Goal: Transaction & Acquisition: Purchase product/service

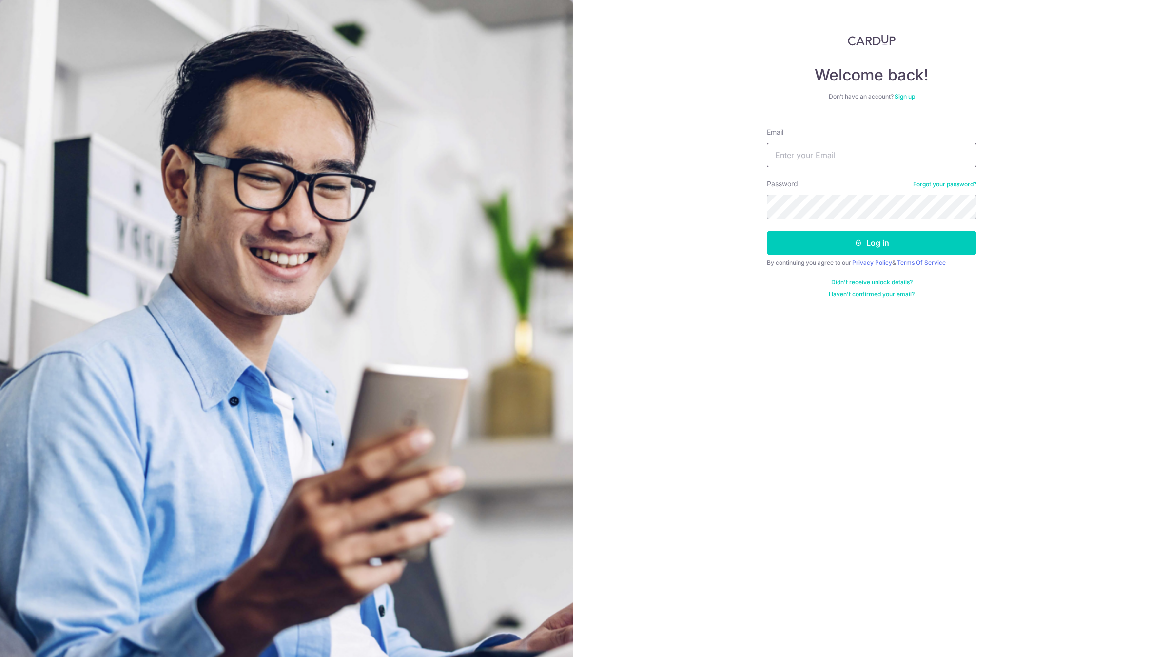
drag, startPoint x: 0, startPoint y: 0, endPoint x: 863, endPoint y: 157, distance: 877.3
click at [863, 157] on input "Email" at bounding box center [872, 155] width 210 height 24
type input "account@elitesprings.com"
click at [767, 231] on button "Log in" at bounding box center [872, 243] width 210 height 24
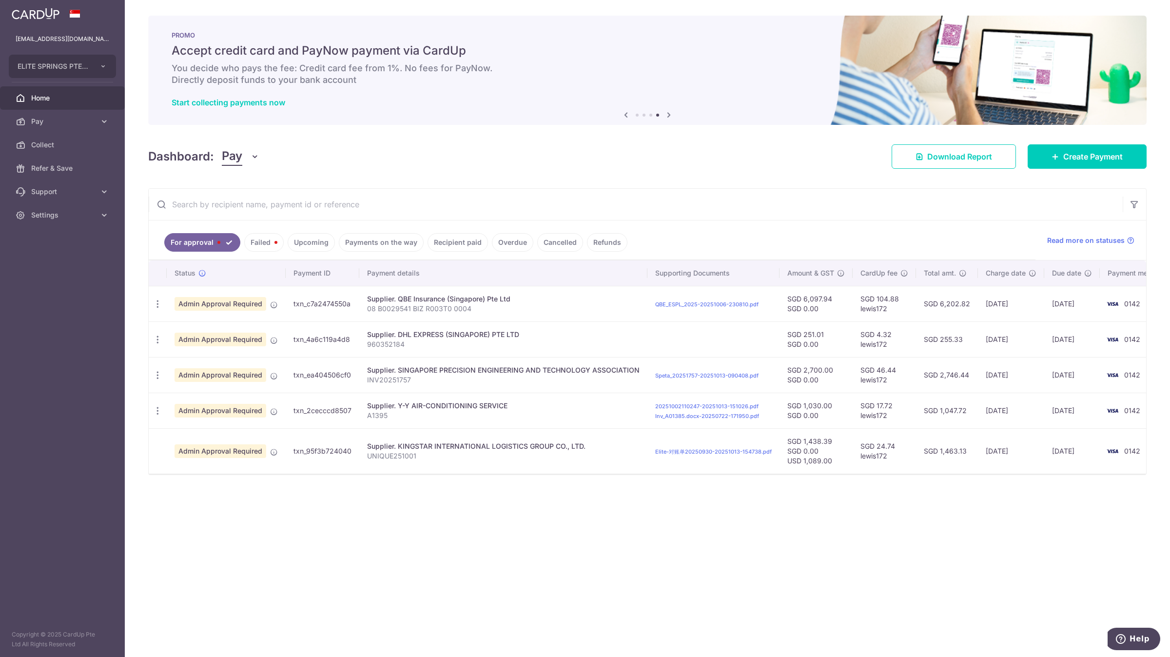
click at [438, 237] on link "Recipient paid" at bounding box center [458, 242] width 60 height 19
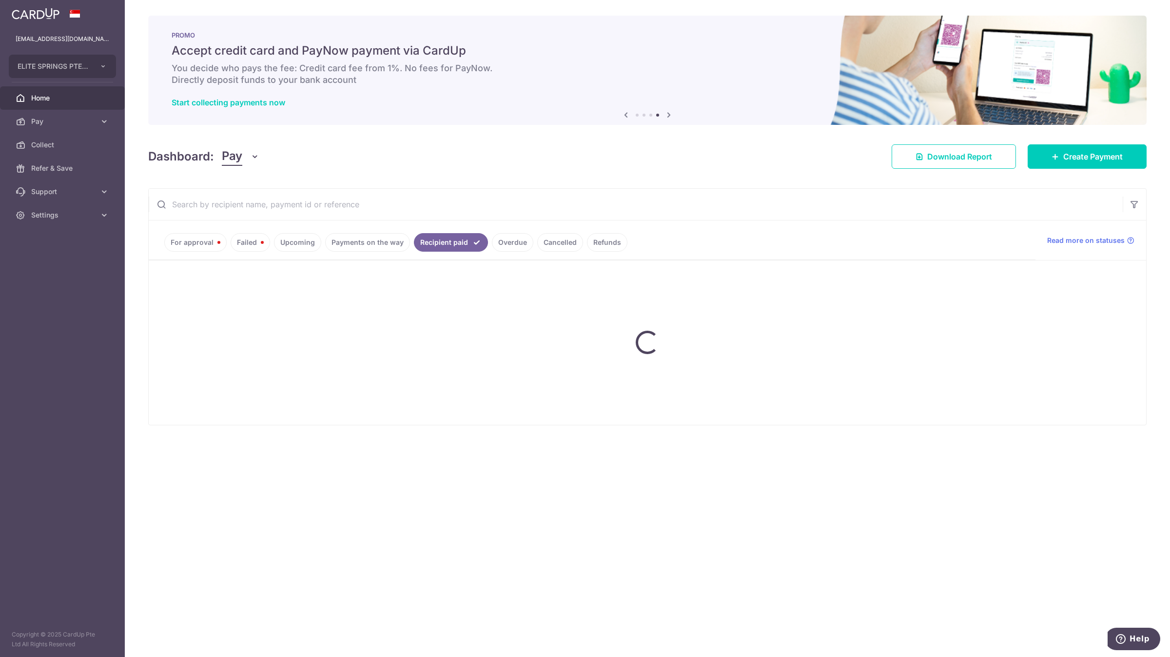
click at [383, 212] on input "text" at bounding box center [636, 204] width 974 height 31
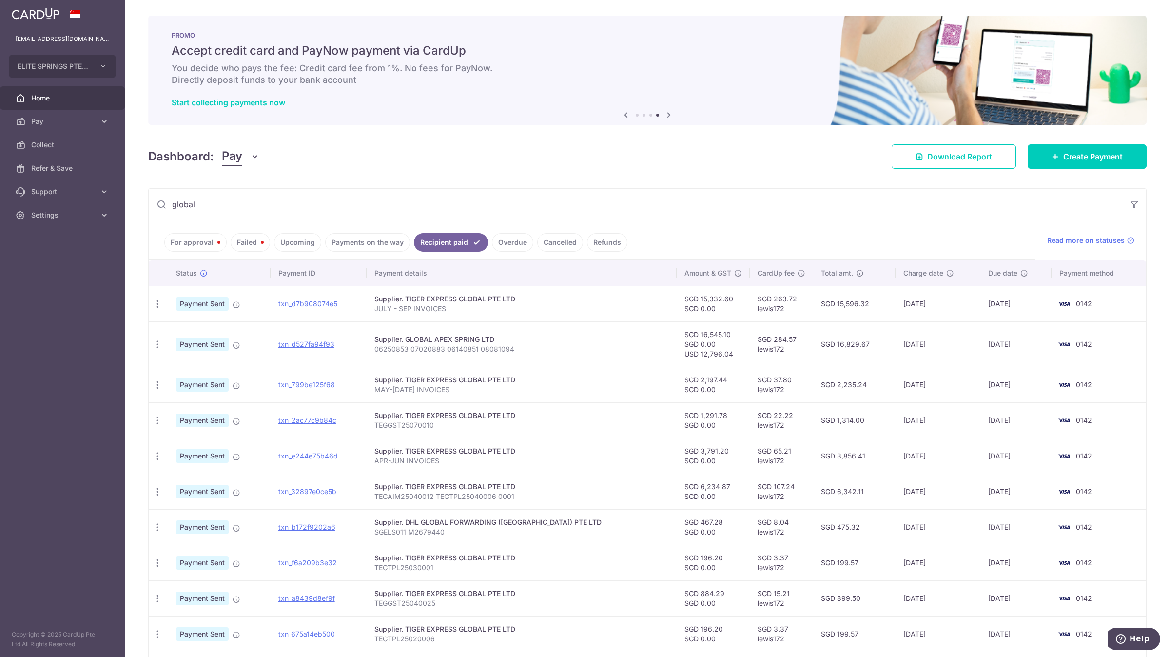
type input "global"
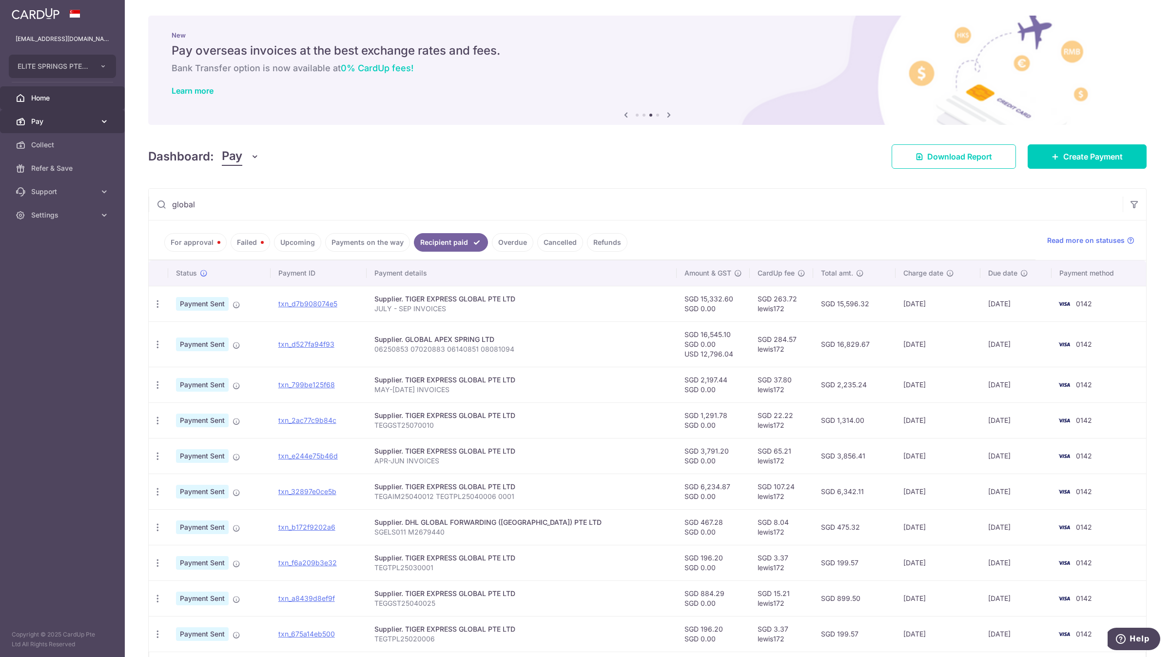
click at [68, 117] on span "Pay" at bounding box center [63, 122] width 64 height 10
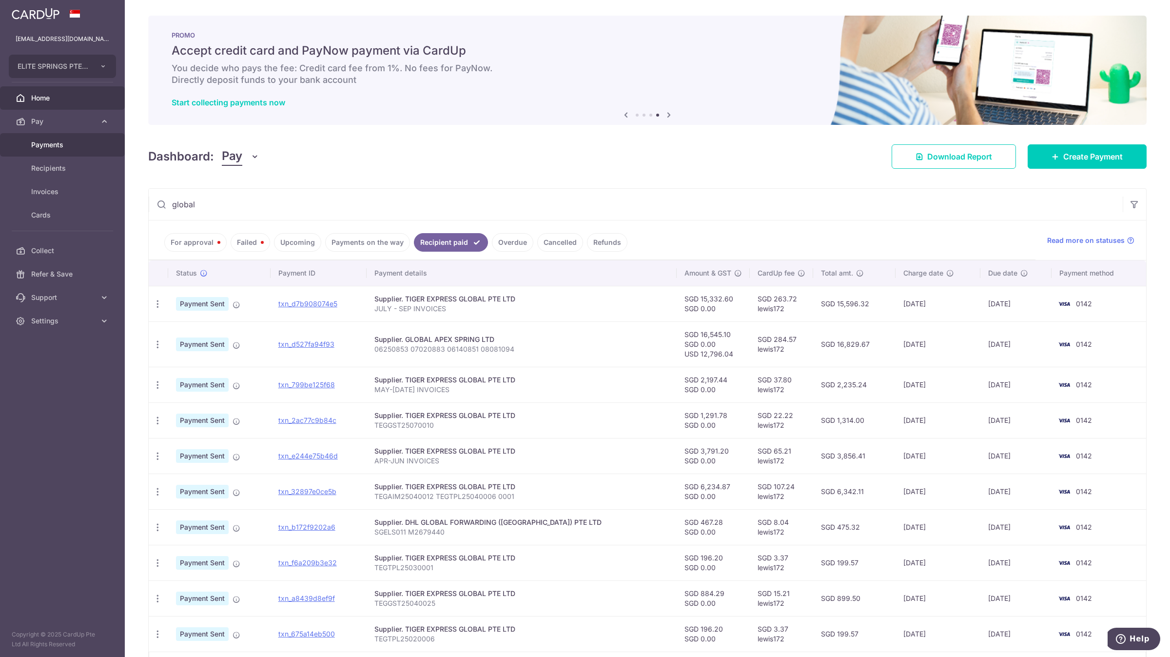
click at [84, 151] on link "Payments" at bounding box center [62, 144] width 125 height 23
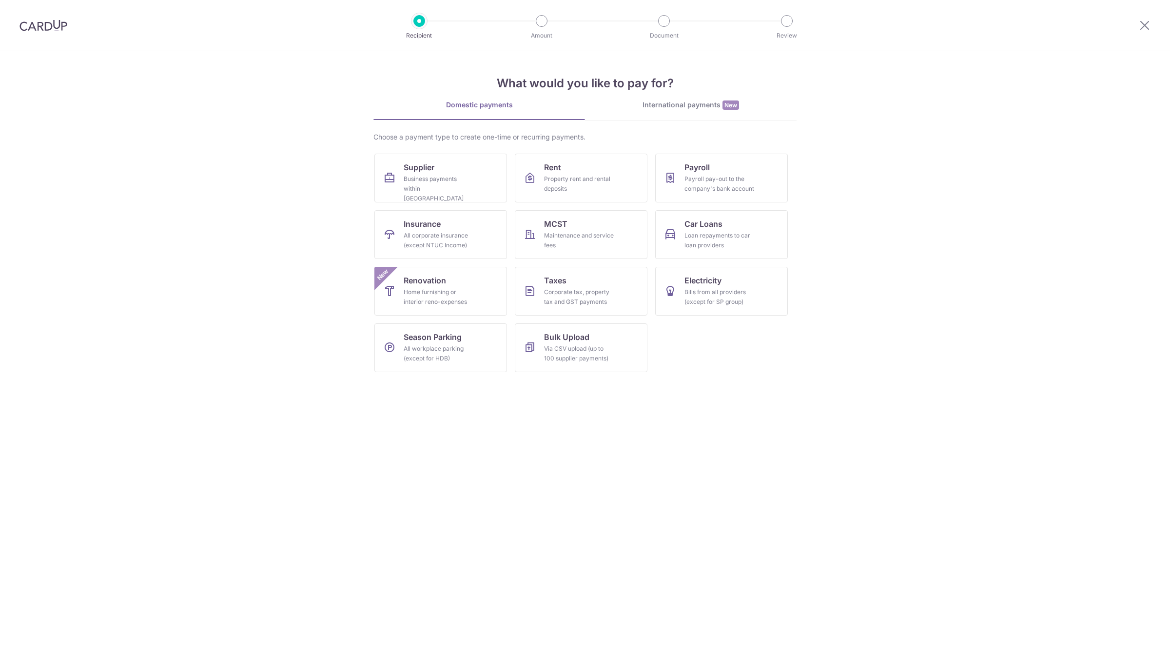
click at [680, 110] on div "International payments New" at bounding box center [691, 105] width 212 height 10
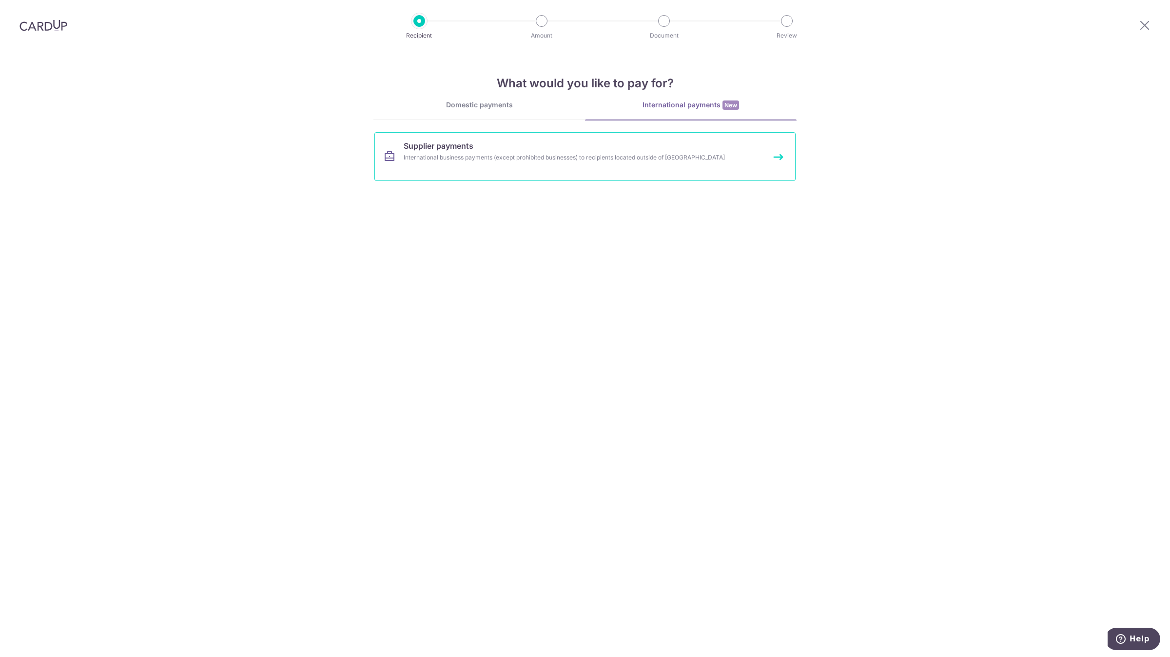
click at [542, 164] on link "Supplier payments International business payments (except prohibited businesses…" at bounding box center [585, 156] width 421 height 49
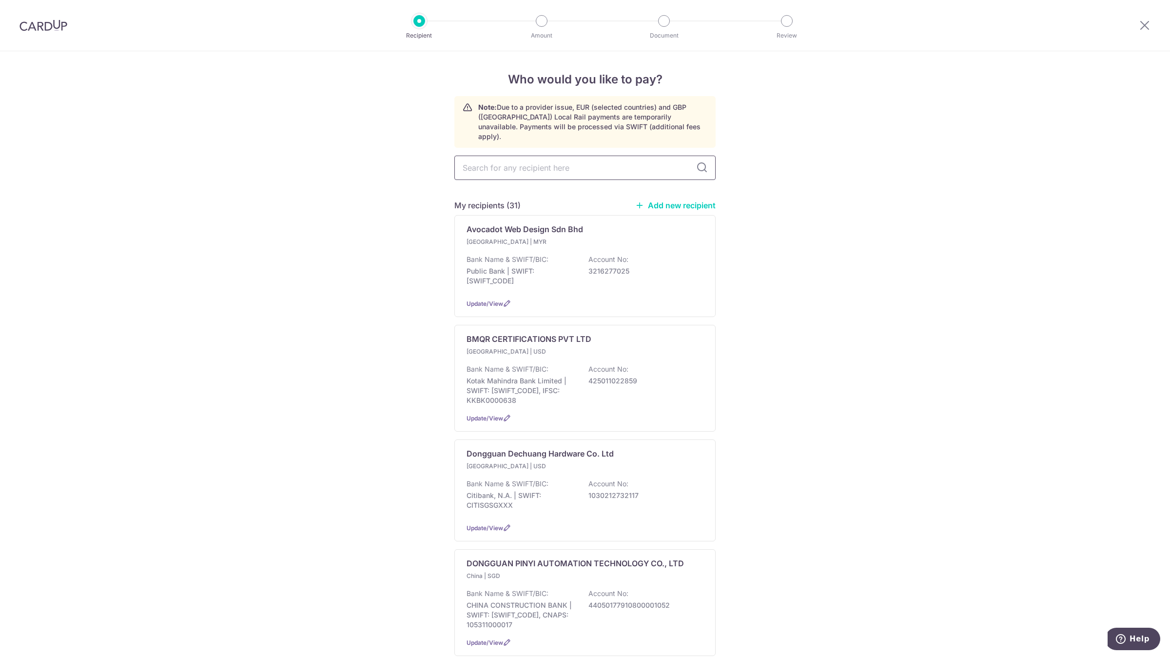
click at [532, 161] on input "text" at bounding box center [584, 168] width 261 height 24
type input "a"
type input "global"
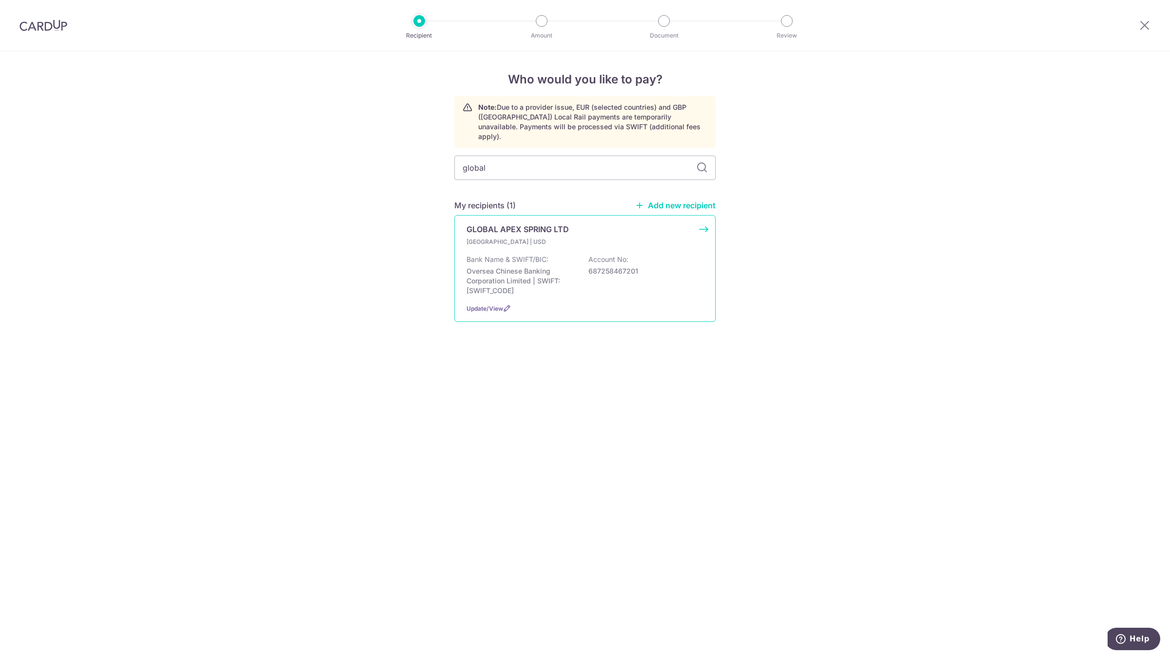
click at [530, 237] on p "[GEOGRAPHIC_DATA] | USD" at bounding box center [524, 242] width 115 height 10
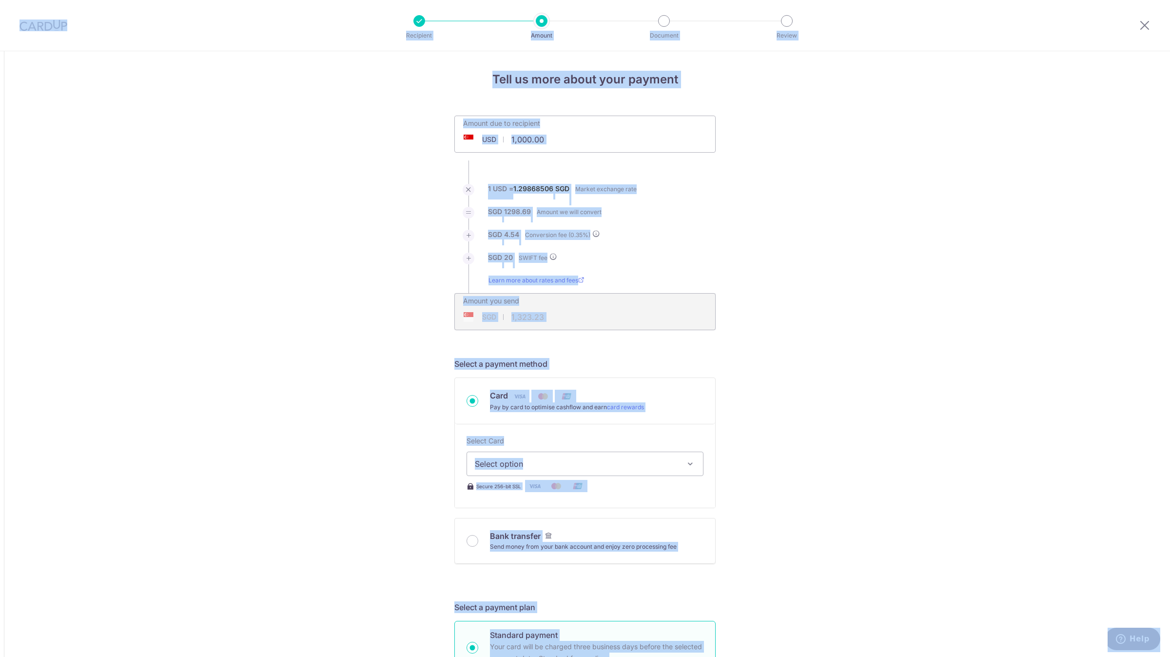
click at [560, 141] on input "1,000.00" at bounding box center [530, 139] width 151 height 22
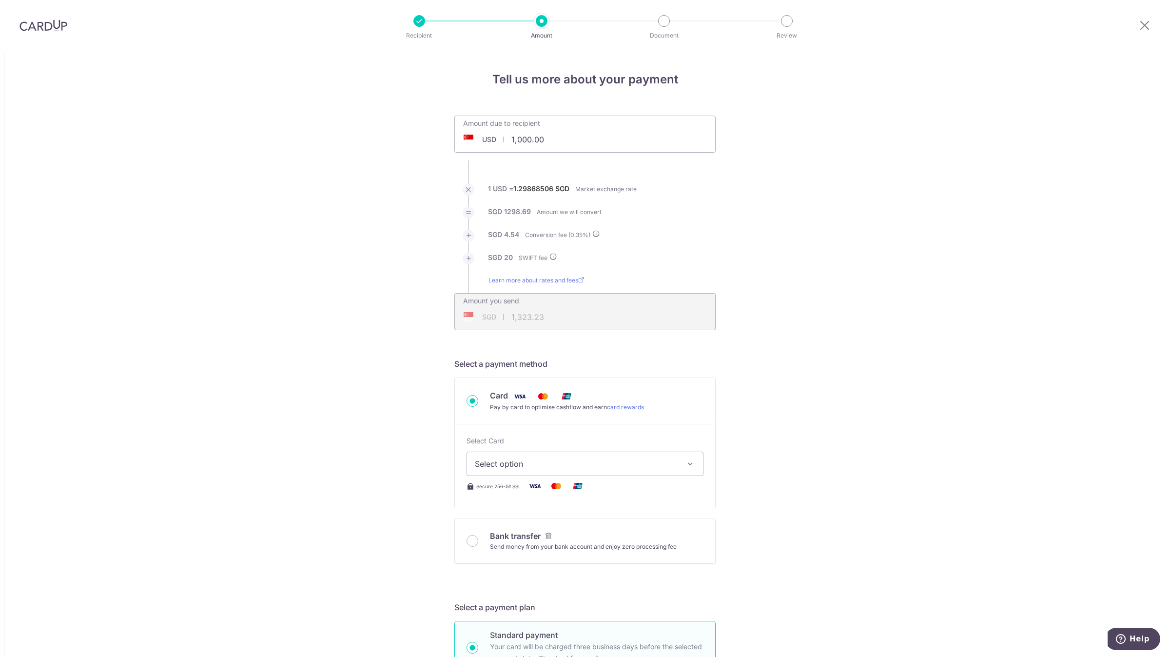
paste input "9,084.52"
type input "19,084.52"
type input "24,894.85"
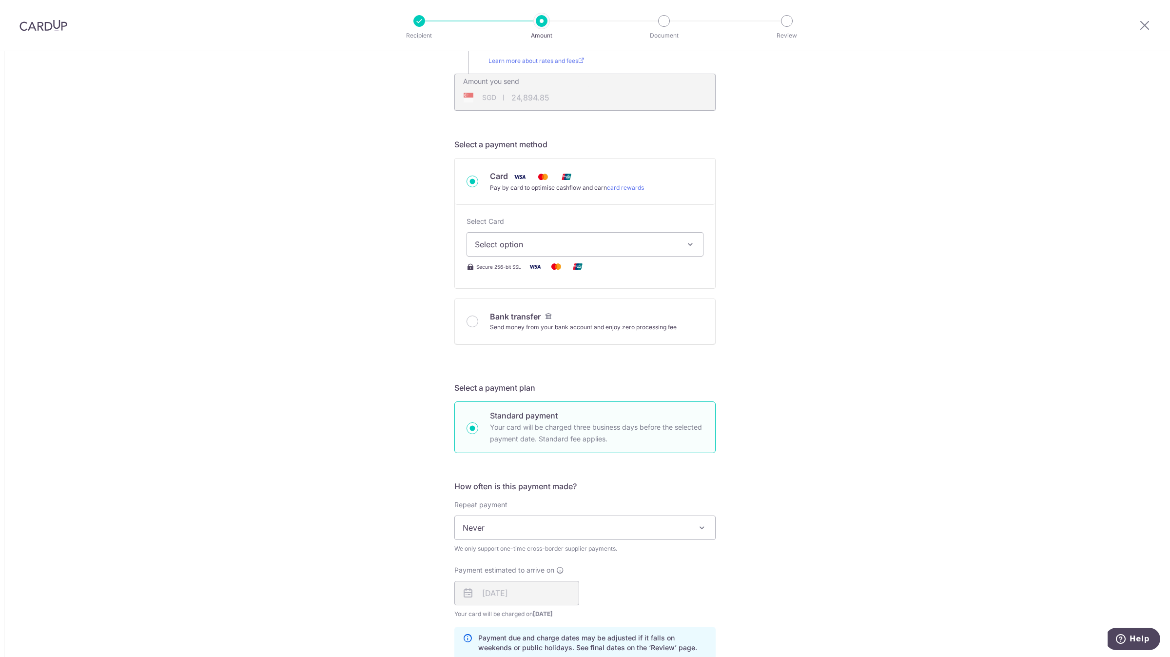
click at [528, 249] on button "Select option" at bounding box center [585, 244] width 237 height 24
click at [531, 316] on span "**** 0142" at bounding box center [585, 314] width 220 height 12
click at [265, 356] on div "Tell us more about your payment Amount due to recipient USD 19,084.52 19084.52 …" at bounding box center [585, 501] width 1170 height 1338
type input "19,084.52"
type input "24,894.88"
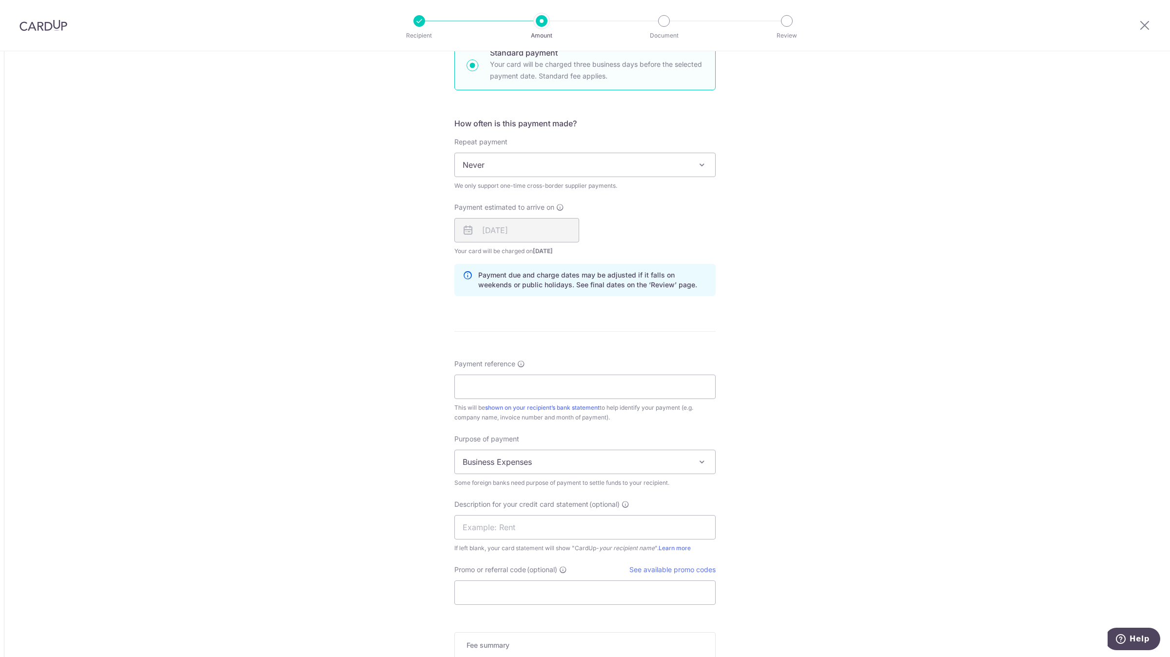
scroll to position [585, 0]
click at [553, 380] on input "Payment reference" at bounding box center [584, 384] width 261 height 24
type input "w"
type input "WX-2508081094"
click at [518, 536] on input "text" at bounding box center [584, 524] width 261 height 24
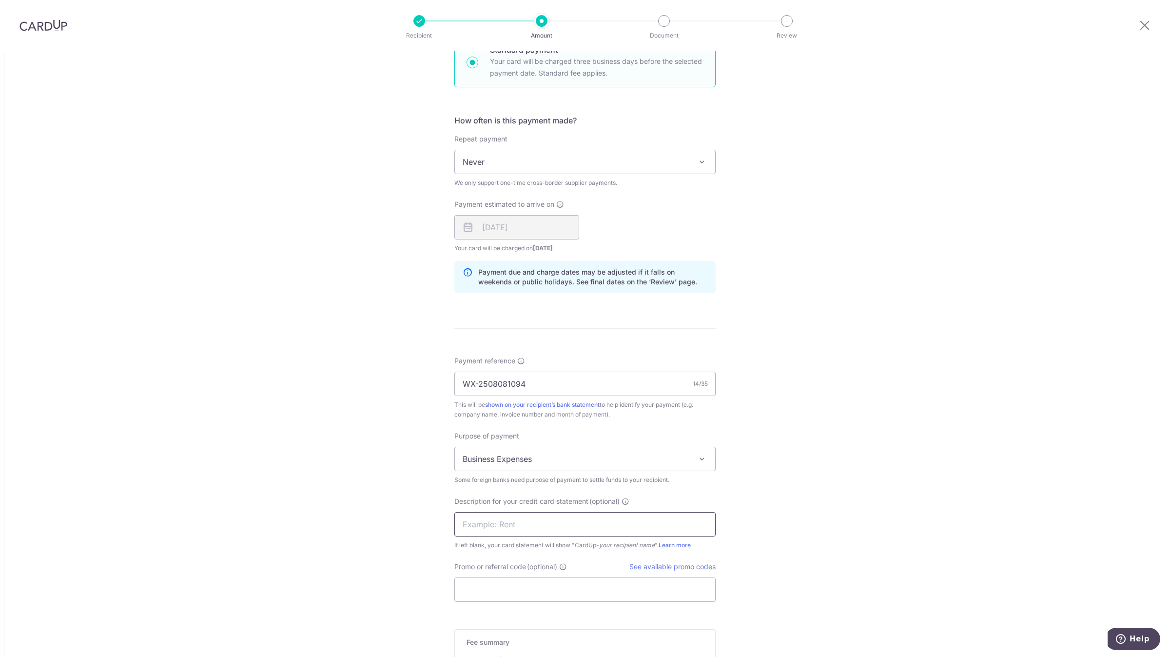
click at [507, 522] on input "text" at bounding box center [584, 524] width 261 height 24
type input "GLOBAL 08081094"
click at [478, 589] on input "Promo or referral code (optional)" at bounding box center [584, 589] width 261 height 24
type input "E"
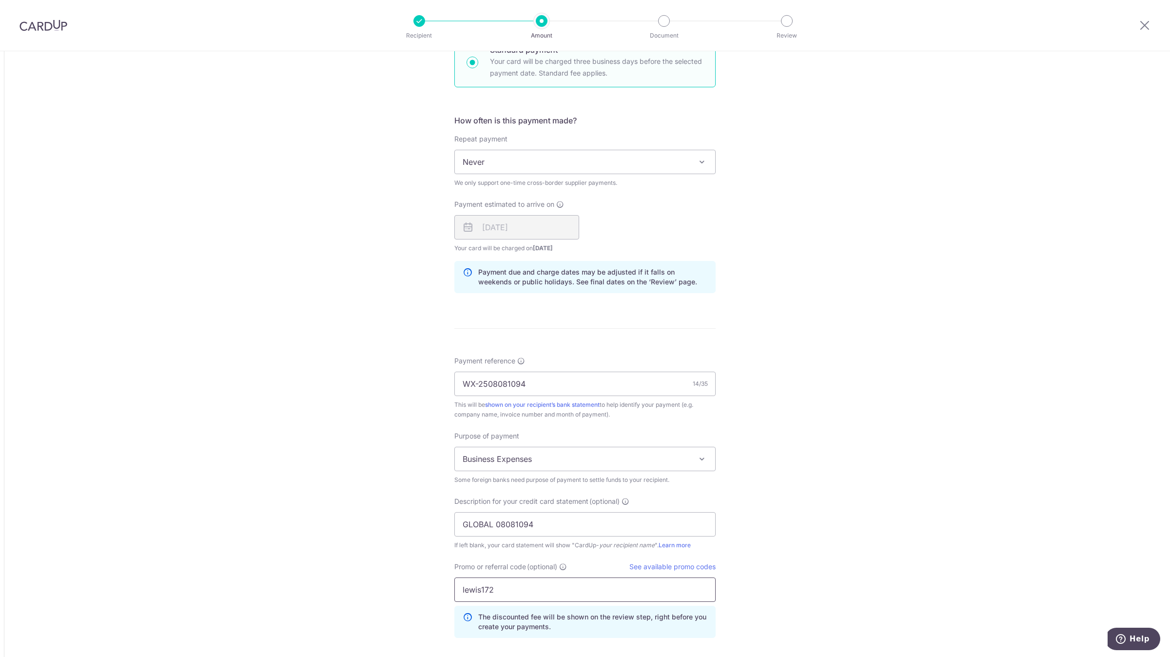
type input "lewis172"
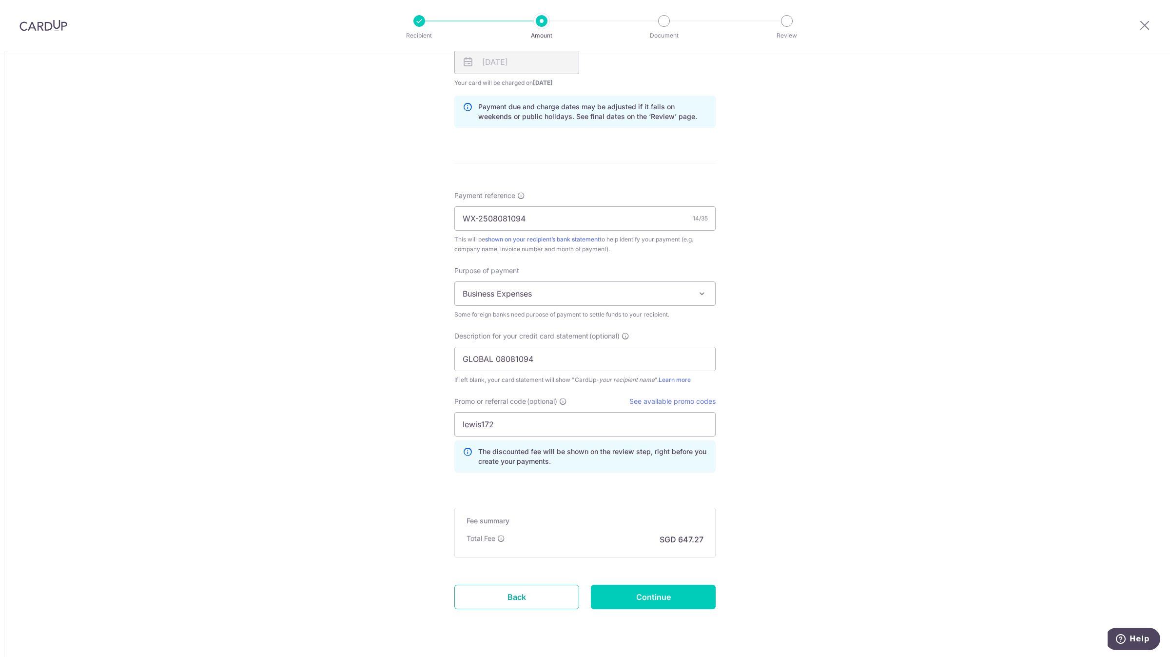
scroll to position [776, 0]
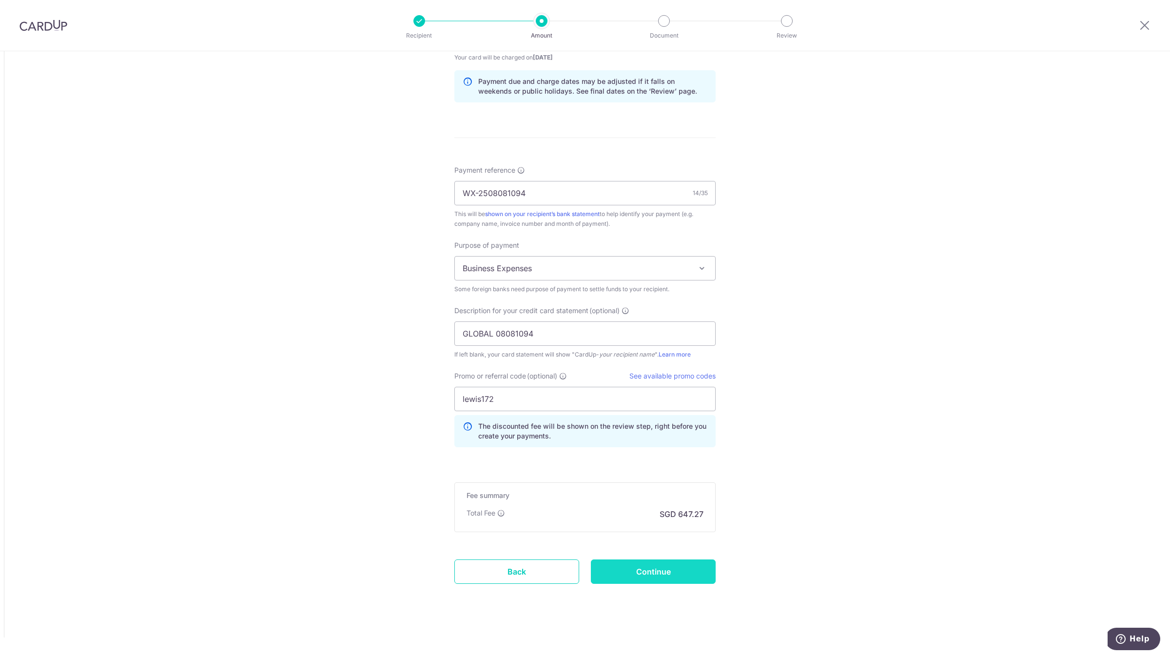
click at [681, 568] on input "Continue" at bounding box center [653, 571] width 125 height 24
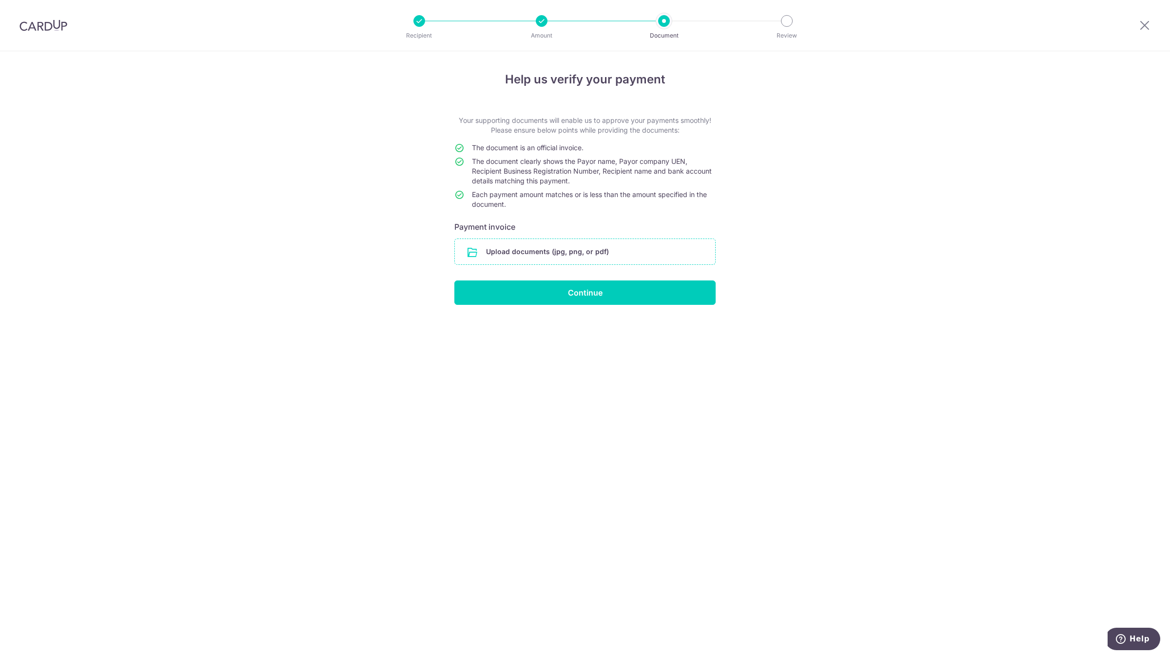
click at [582, 253] on input "file" at bounding box center [585, 251] width 260 height 25
click at [590, 244] on input "file" at bounding box center [585, 251] width 260 height 25
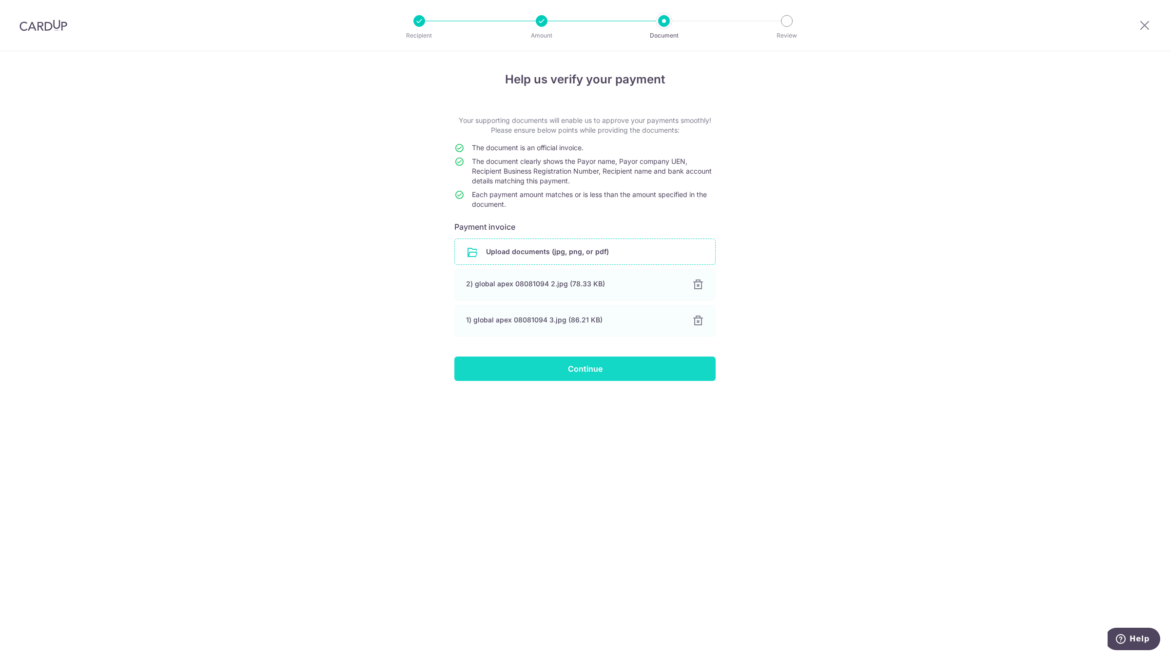
click at [596, 373] on input "Continue" at bounding box center [584, 368] width 261 height 24
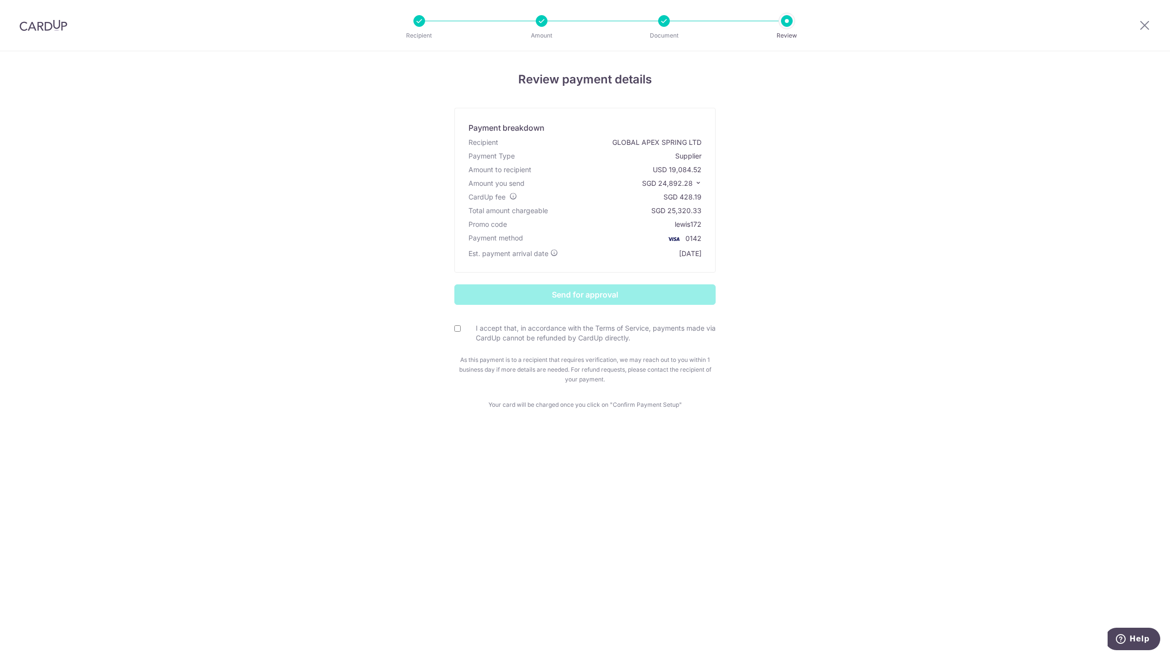
click at [691, 184] on span "SGD 24,892.28" at bounding box center [667, 183] width 51 height 8
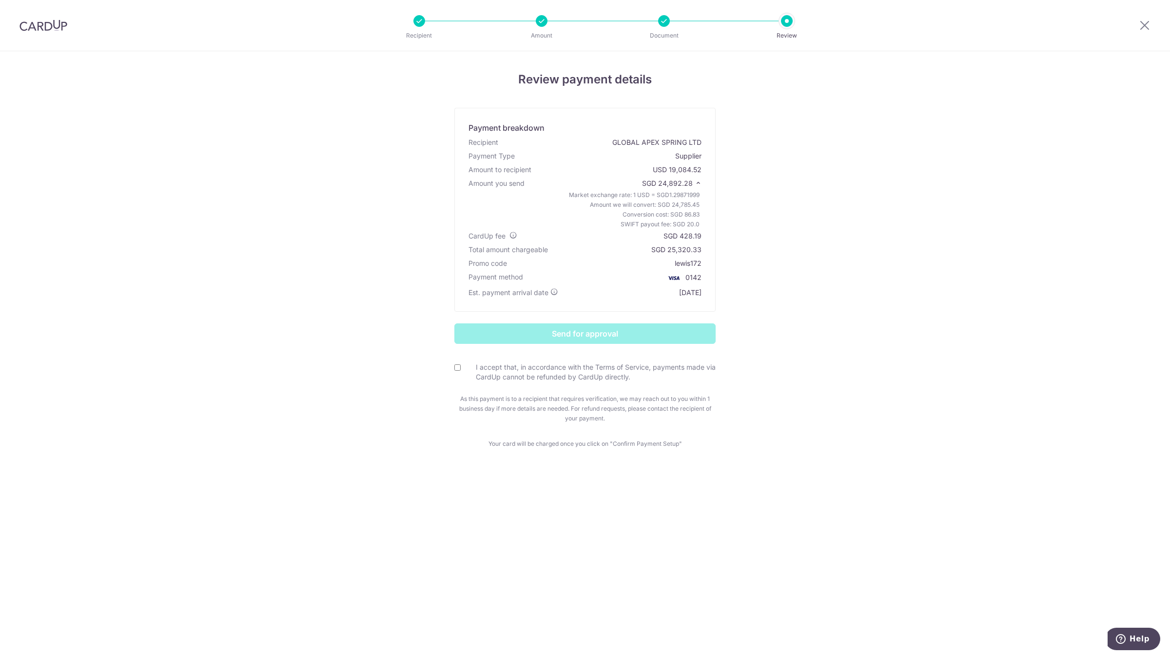
click at [460, 366] on input "I accept that, in accordance with the Terms of Service, payments made via CardU…" at bounding box center [457, 367] width 6 height 6
checkbox input "true"
click at [555, 338] on input "Send for approval" at bounding box center [584, 333] width 261 height 20
